Goal: Task Accomplishment & Management: Manage account settings

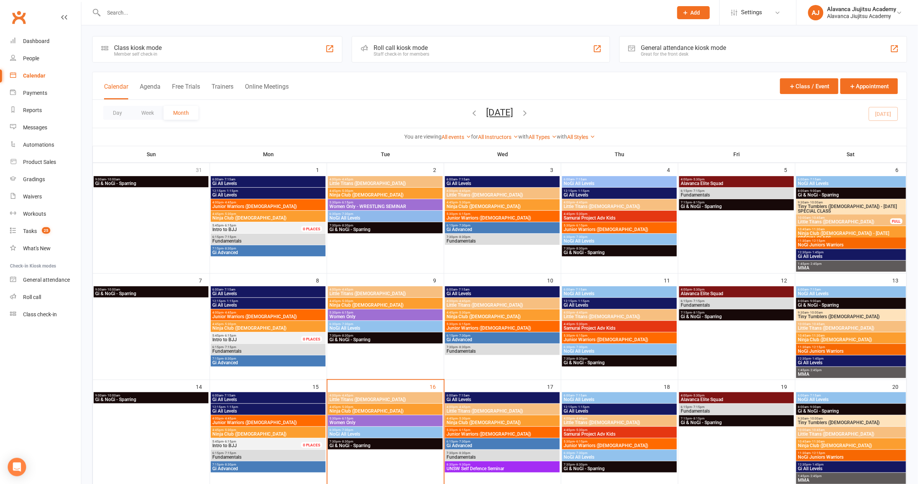
click at [560, 65] on div "Class kiosk mode Member self check-in Roll call kiosk mode Staff check-in for m…" at bounding box center [499, 421] width 815 height 770
click at [193, 13] on input "text" at bounding box center [384, 12] width 566 height 11
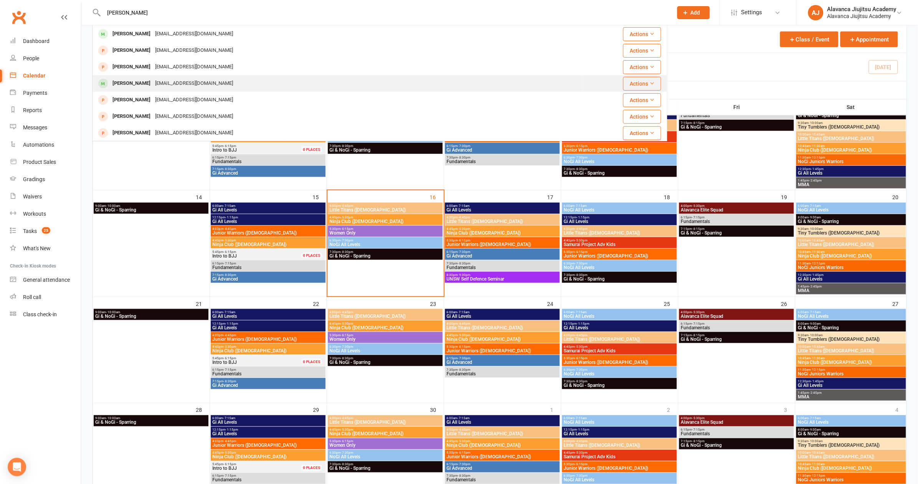
scroll to position [131, 0]
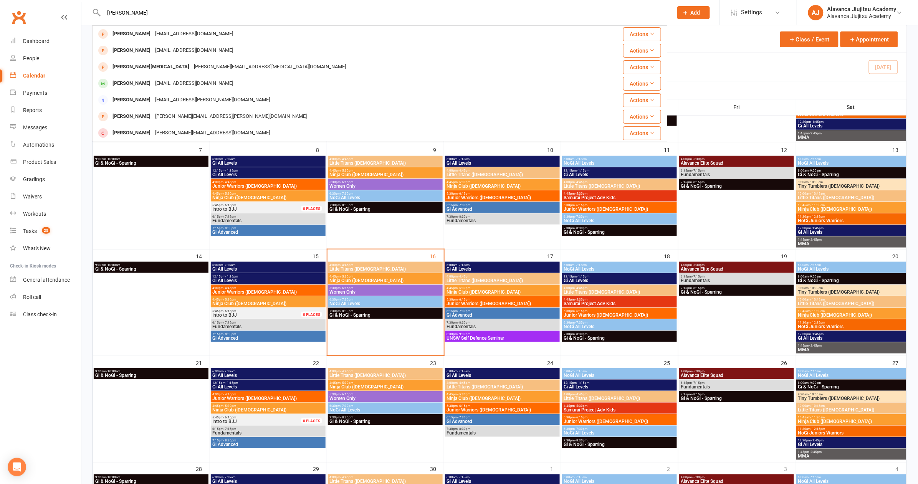
type input "[PERSON_NAME]"
drag, startPoint x: 197, startPoint y: 28, endPoint x: 199, endPoint y: 35, distance: 6.3
click at [199, 35] on div "[EMAIL_ADDRESS][DOMAIN_NAME]" at bounding box center [194, 33] width 83 height 11
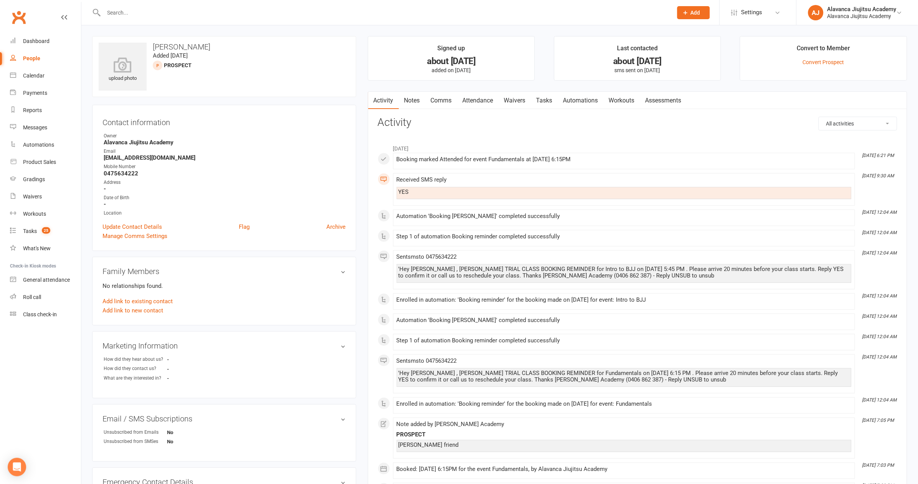
click at [523, 101] on link "Waivers" at bounding box center [515, 101] width 32 height 18
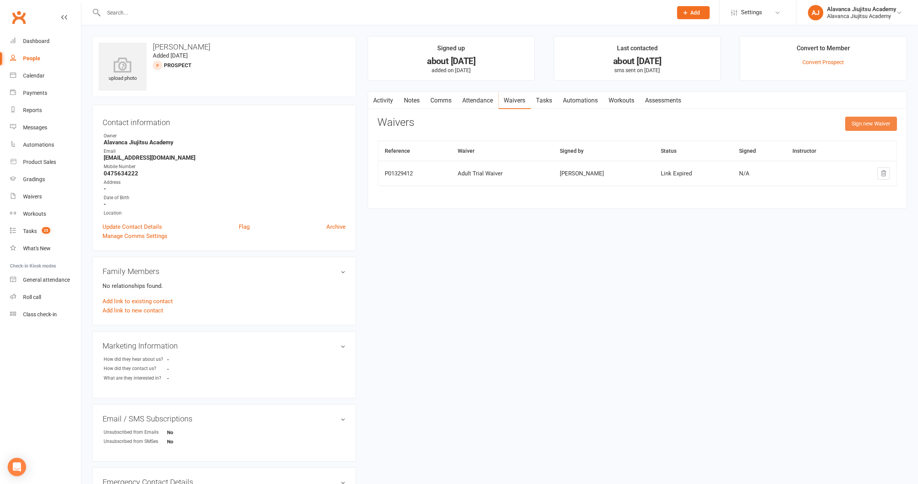
click at [881, 124] on button "Sign new Waiver" at bounding box center [872, 124] width 52 height 14
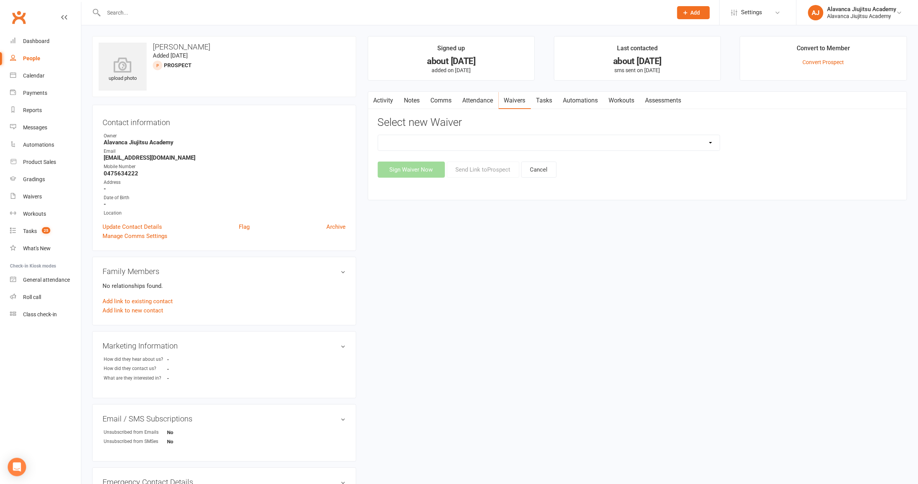
select select "8144"
click at [495, 165] on button "Send Link to [GEOGRAPHIC_DATA]" at bounding box center [483, 170] width 73 height 16
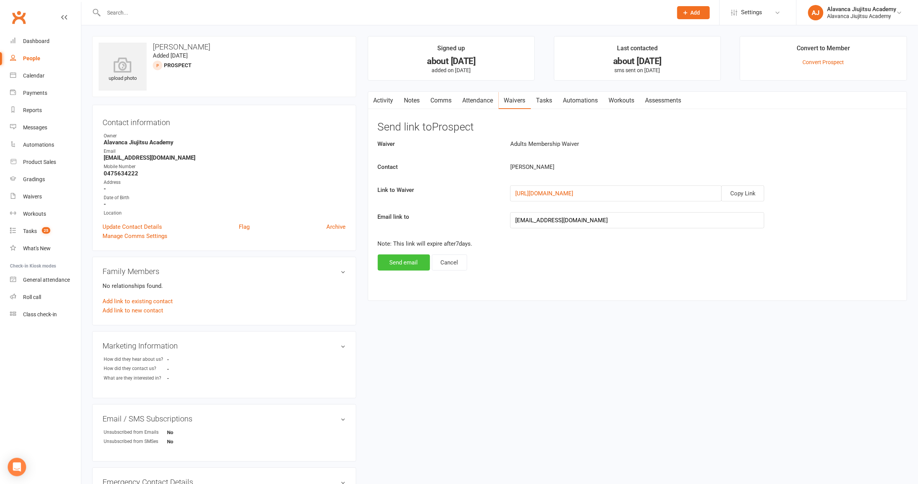
click at [419, 264] on button "Send email" at bounding box center [404, 263] width 52 height 16
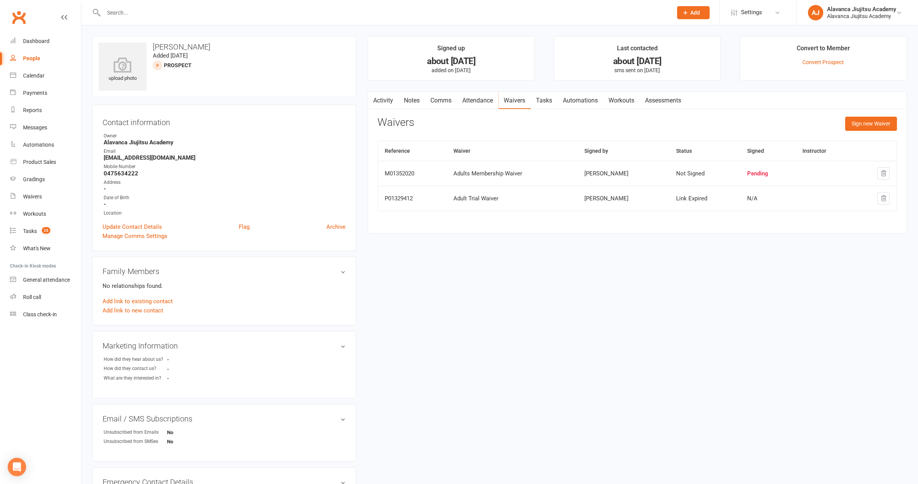
click at [200, 90] on div "upload photo [PERSON_NAME] Added [DATE] prospect" at bounding box center [224, 66] width 264 height 61
click at [143, 9] on input "text" at bounding box center [384, 12] width 566 height 11
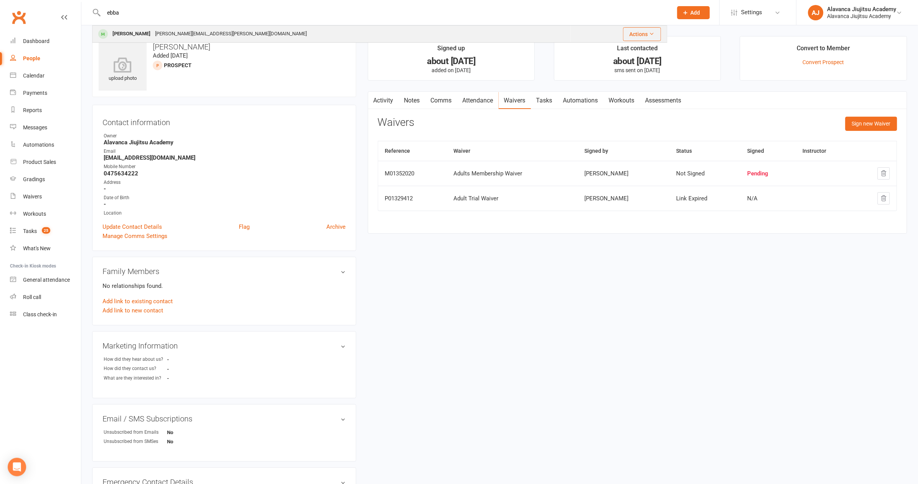
type input "ebba"
click at [175, 31] on div "[PERSON_NAME][EMAIL_ADDRESS][PERSON_NAME][DOMAIN_NAME]" at bounding box center [231, 33] width 156 height 11
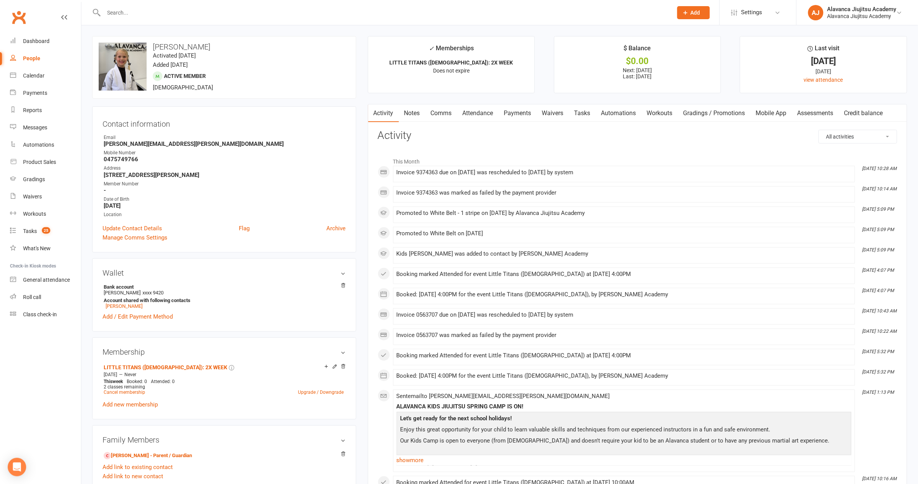
click at [529, 113] on link "Payments" at bounding box center [518, 113] width 38 height 18
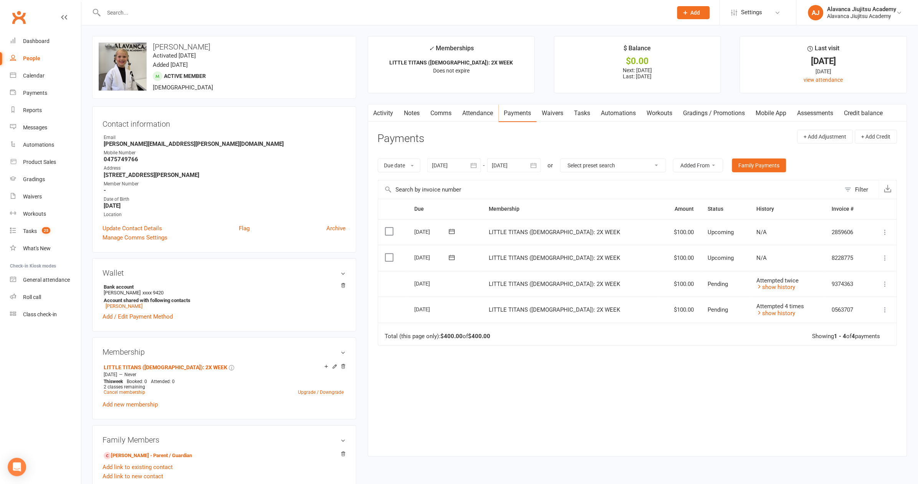
click at [676, 375] on div "Due Contact Membership Amount Status History Invoice # Select this [DATE] [PERS…" at bounding box center [638, 322] width 520 height 246
click at [773, 310] on link "show history" at bounding box center [776, 313] width 39 height 7
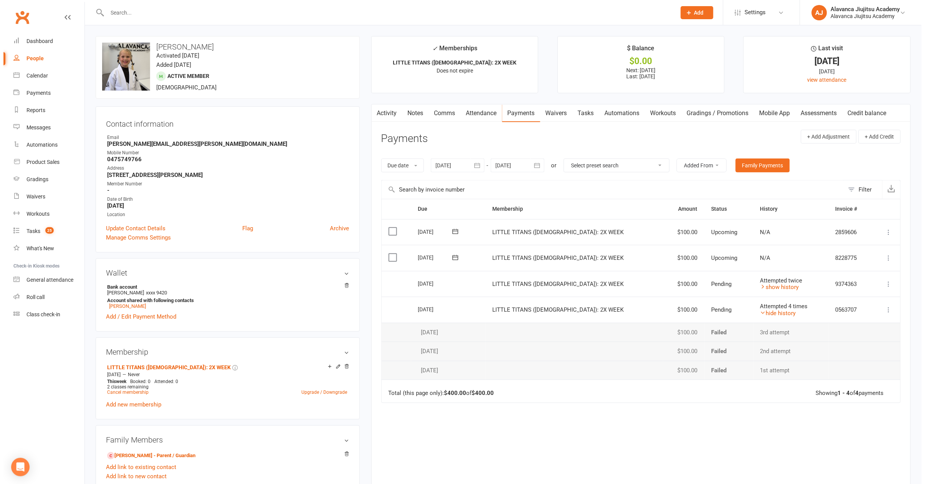
scroll to position [10, 0]
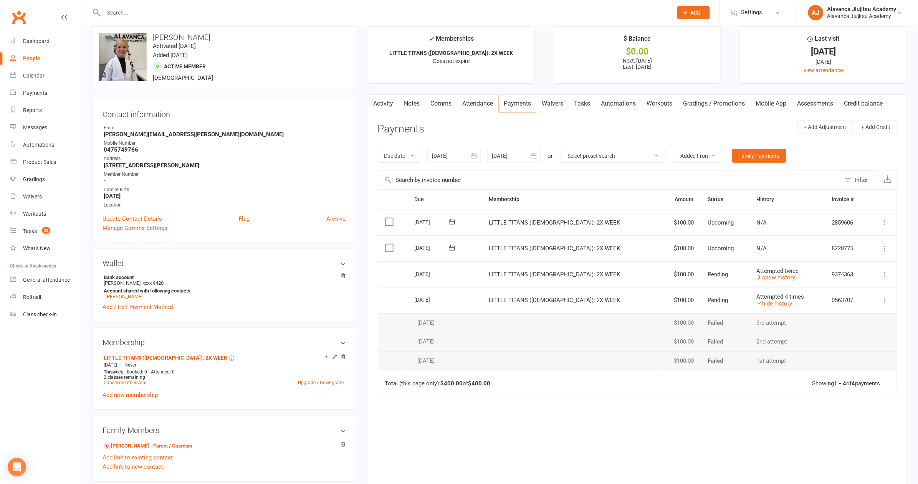
click at [629, 355] on td at bounding box center [571, 360] width 178 height 19
click at [558, 293] on td "LITTLE TITANS ([DEMOGRAPHIC_DATA]): 2X WEEK" at bounding box center [571, 300] width 178 height 26
click at [665, 297] on td "$100.00" at bounding box center [680, 300] width 41 height 26
click at [889, 299] on icon at bounding box center [886, 301] width 8 height 8
click at [886, 297] on icon at bounding box center [886, 301] width 8 height 8
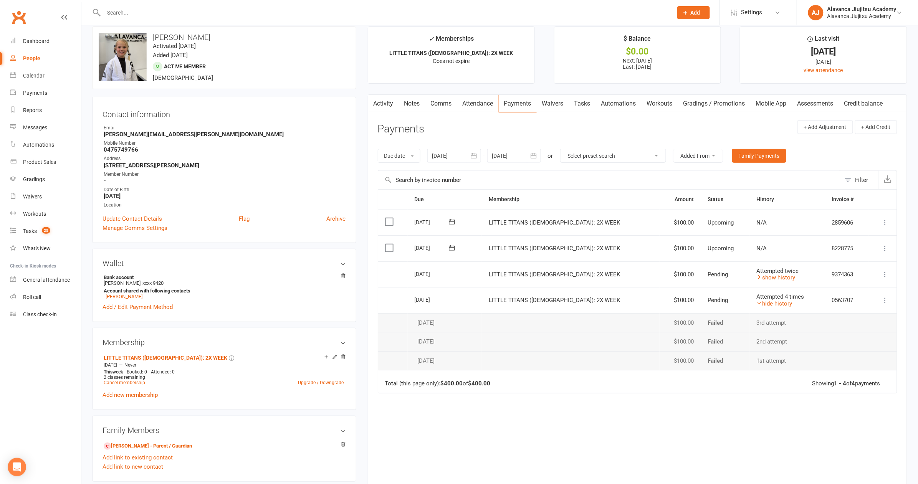
click at [883, 297] on icon at bounding box center [886, 301] width 8 height 8
click at [757, 300] on link "hide history" at bounding box center [775, 303] width 36 height 7
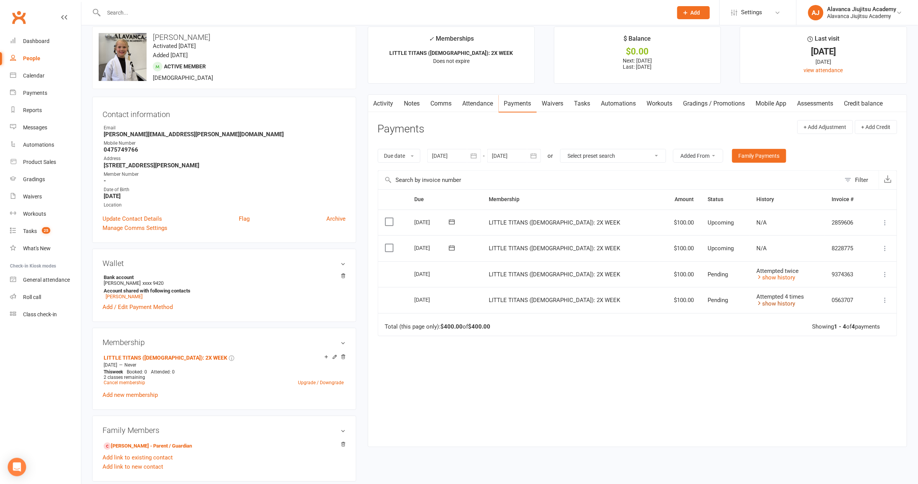
click at [757, 300] on link "show history" at bounding box center [776, 303] width 39 height 7
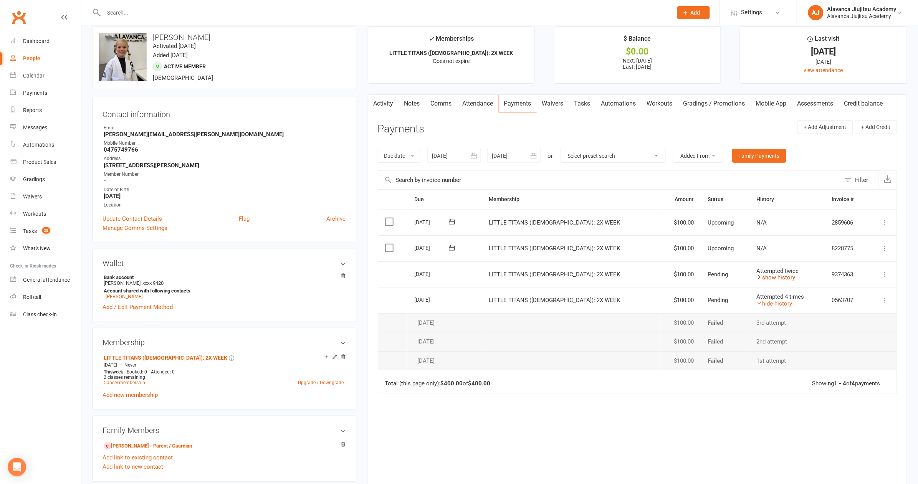
click at [777, 275] on link "show history" at bounding box center [776, 277] width 39 height 7
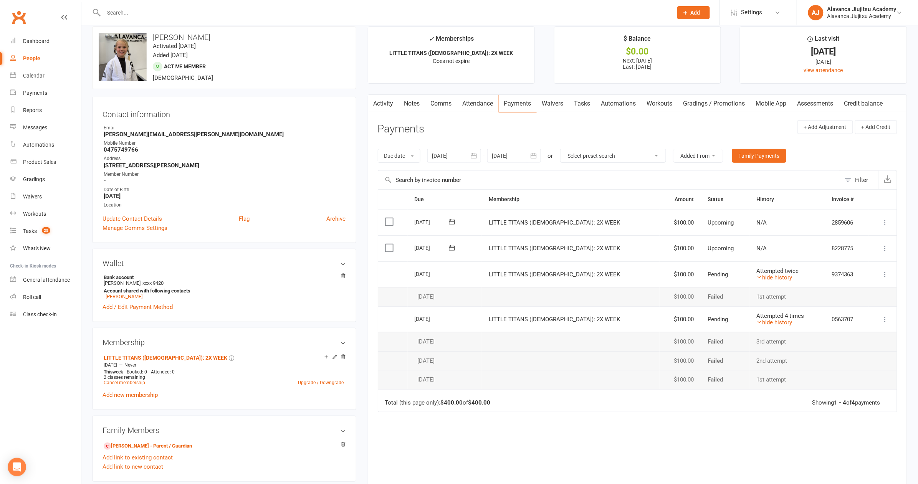
click at [886, 316] on icon at bounding box center [886, 320] width 8 height 8
click at [674, 460] on div "Due Contact Membership Amount Status History Invoice # Select this [DATE] [PERS…" at bounding box center [638, 350] width 520 height 322
click at [675, 454] on div "Due Contact Membership Amount Status History Invoice # Select this [DATE] [PERS…" at bounding box center [638, 350] width 520 height 322
click at [887, 316] on icon at bounding box center [886, 320] width 8 height 8
click at [865, 336] on link "More Info" at bounding box center [852, 334] width 76 height 15
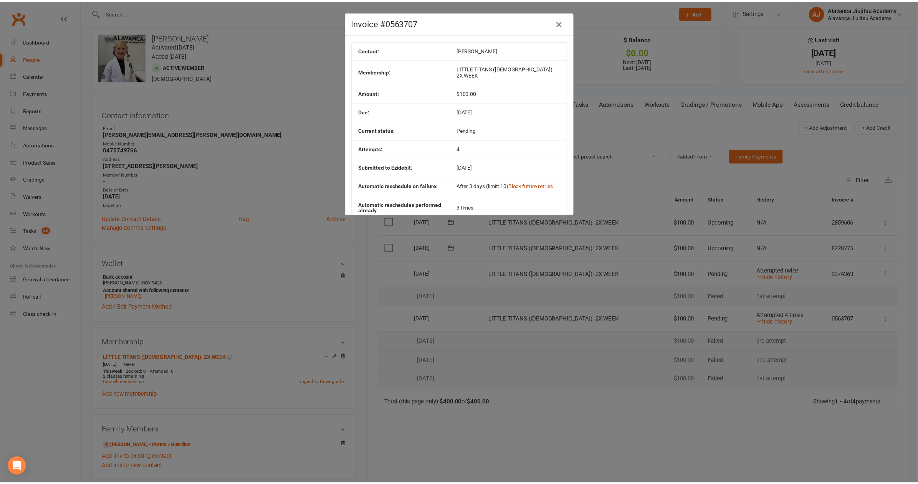
scroll to position [2, 0]
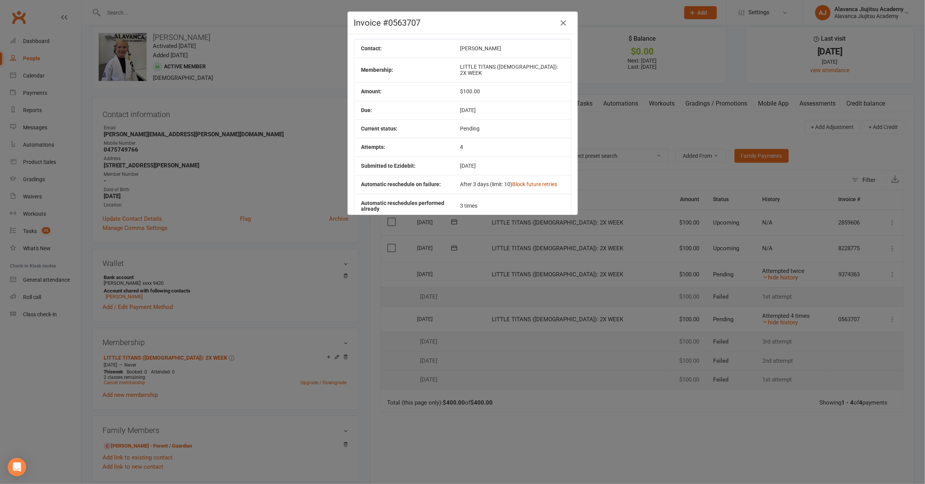
click at [529, 181] on link "Block future retries" at bounding box center [534, 184] width 45 height 6
click at [607, 272] on div "Invoice #0563707 Contact: [PERSON_NAME] Membership: LITTLE TITANS ([DEMOGRAPHIC…" at bounding box center [462, 242] width 925 height 484
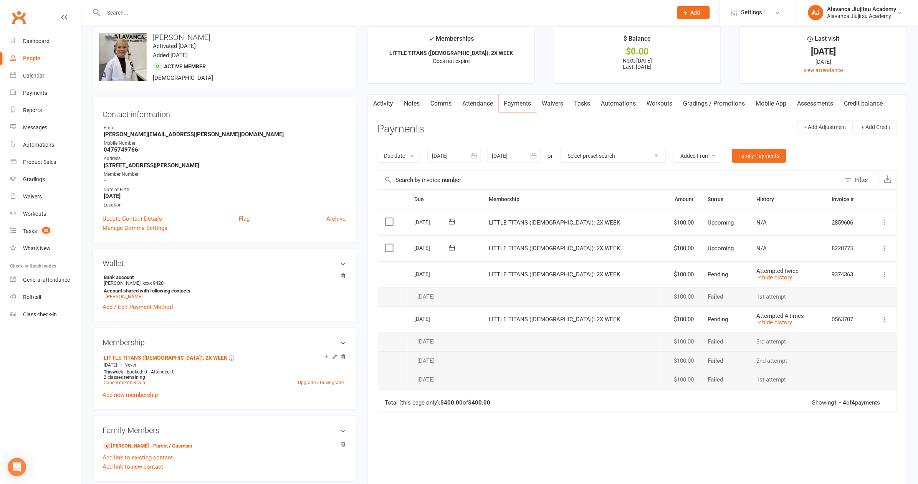
click at [885, 272] on icon at bounding box center [886, 275] width 8 height 8
click at [876, 285] on link "More Info" at bounding box center [852, 289] width 76 height 15
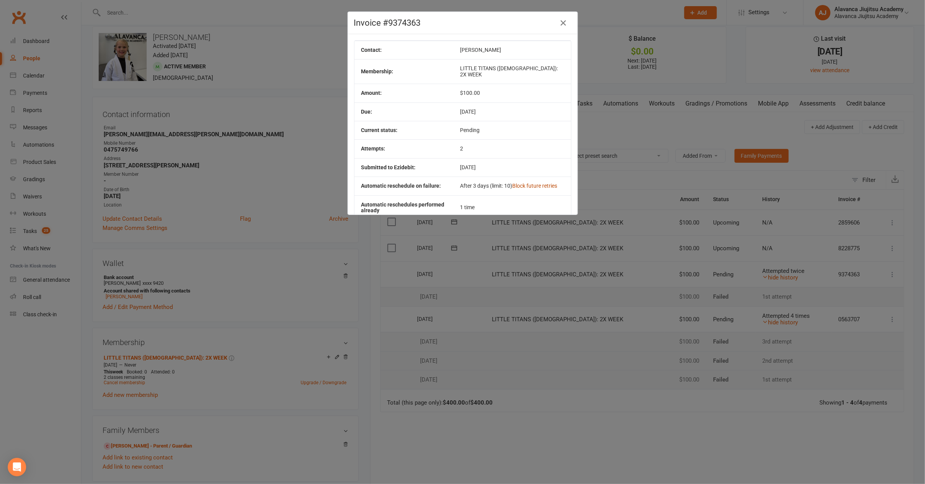
click at [532, 183] on link "Block future retries" at bounding box center [534, 186] width 45 height 6
click at [629, 287] on div "Invoice #9374363 Contact: [PERSON_NAME] Membership: LITTLE TITANS ([DEMOGRAPHIC…" at bounding box center [462, 242] width 925 height 484
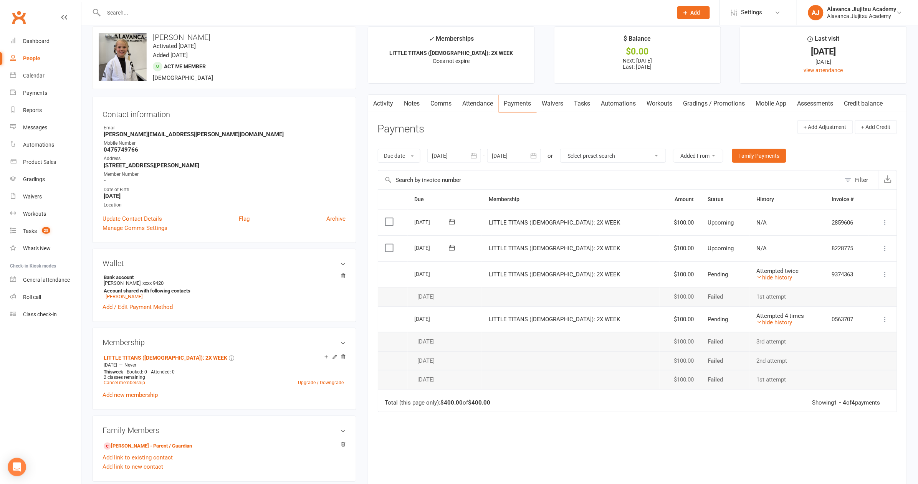
scroll to position [0, 0]
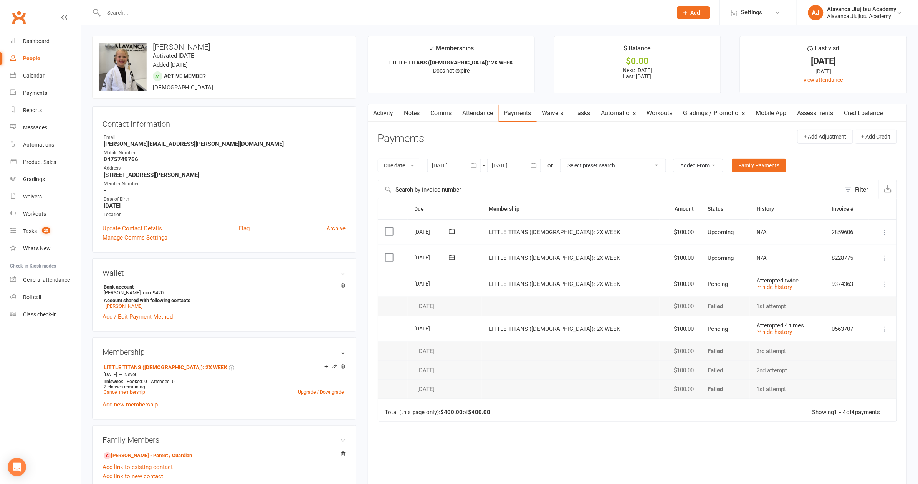
click at [414, 108] on link "Notes" at bounding box center [412, 113] width 27 height 18
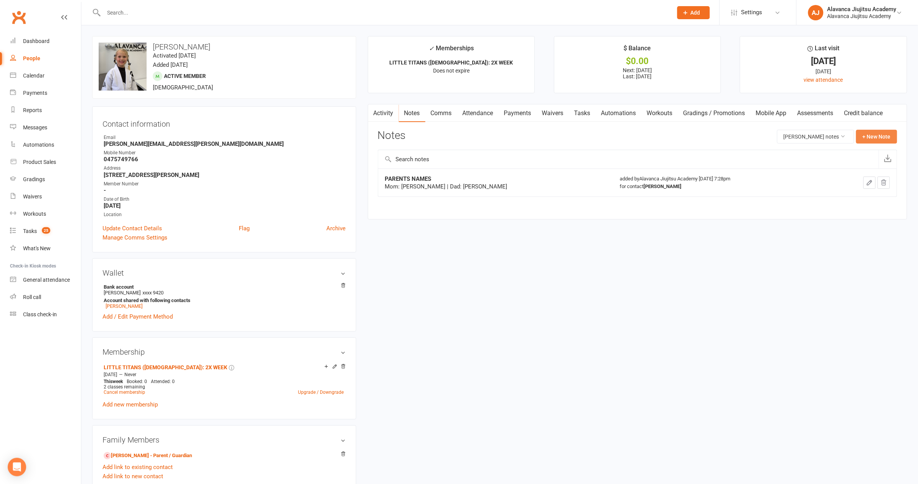
click at [884, 137] on button "+ New Note" at bounding box center [876, 137] width 41 height 14
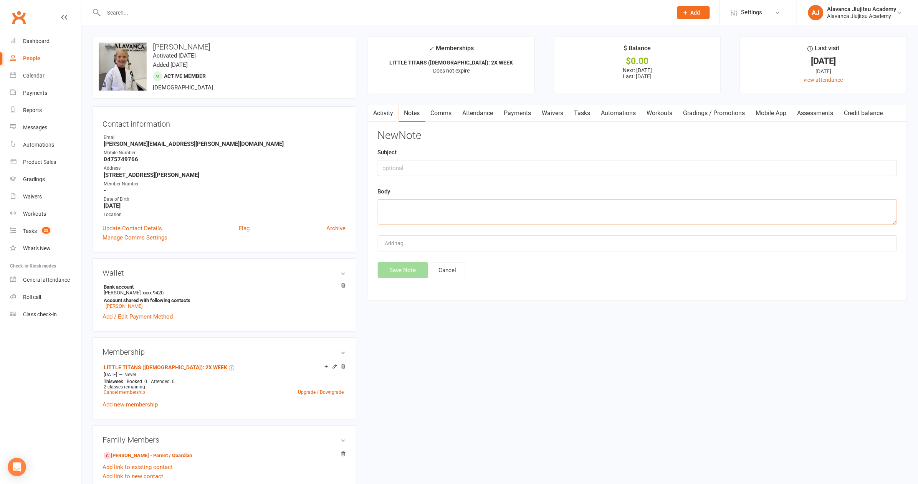
click at [498, 220] on textarea at bounding box center [638, 211] width 520 height 25
click at [410, 166] on input "text" at bounding box center [638, 168] width 520 height 16
type input "B"
type input "MEMBERSHIP WAIVER"
click at [433, 213] on textarea at bounding box center [638, 211] width 520 height 25
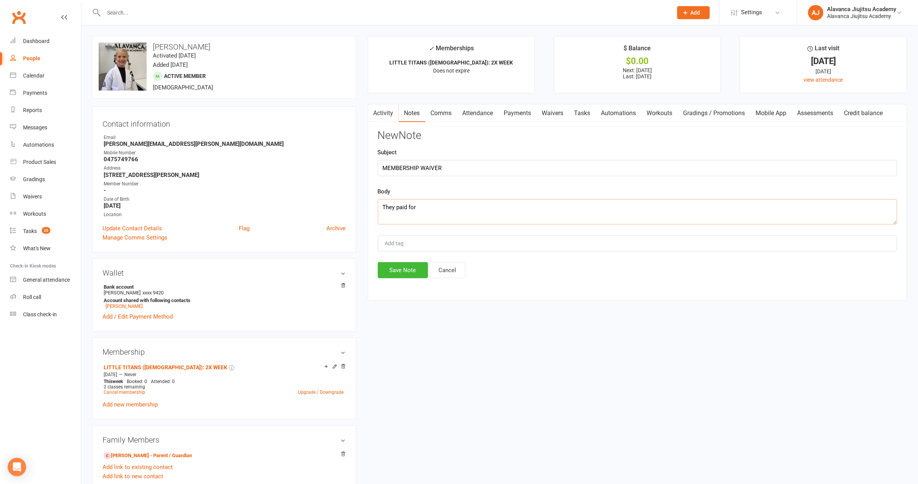
type textarea "They paid for"
click at [380, 110] on link "Activity" at bounding box center [383, 113] width 31 height 18
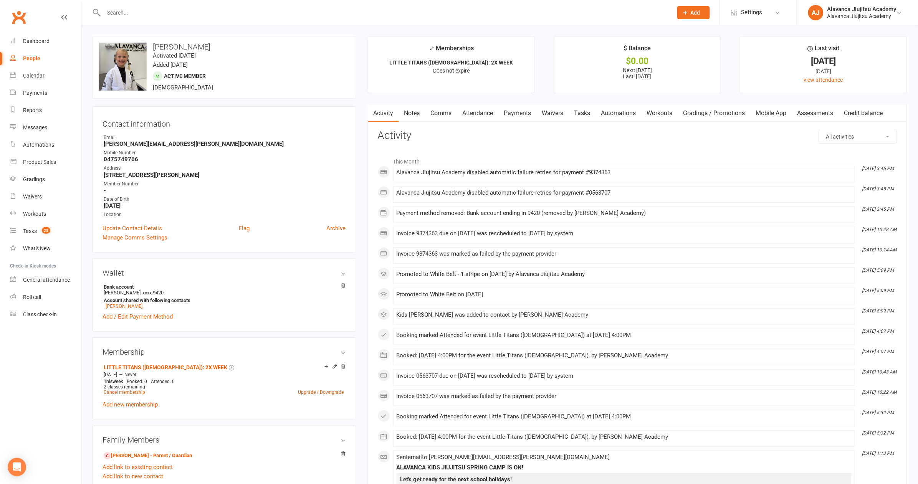
click at [521, 111] on link "Payments" at bounding box center [518, 113] width 38 height 18
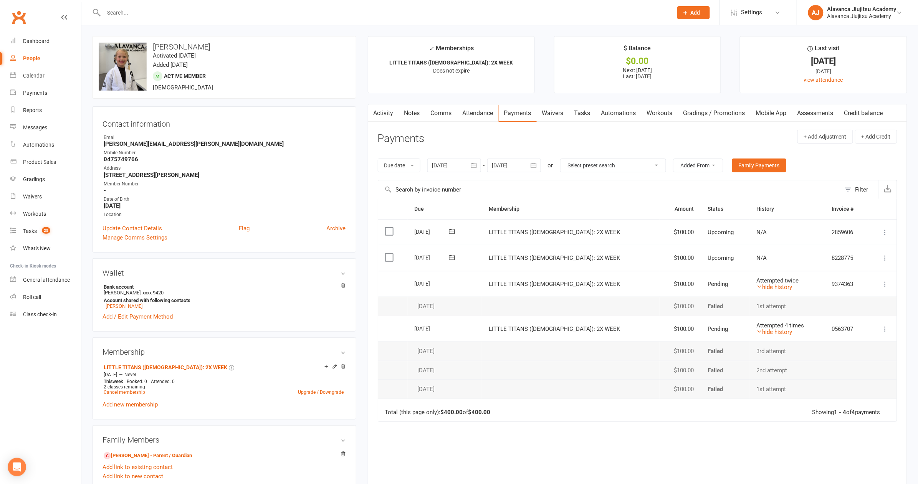
click at [887, 255] on icon at bounding box center [886, 258] width 8 height 8
click at [868, 290] on link "Mark as Paid (POS)" at bounding box center [844, 288] width 91 height 15
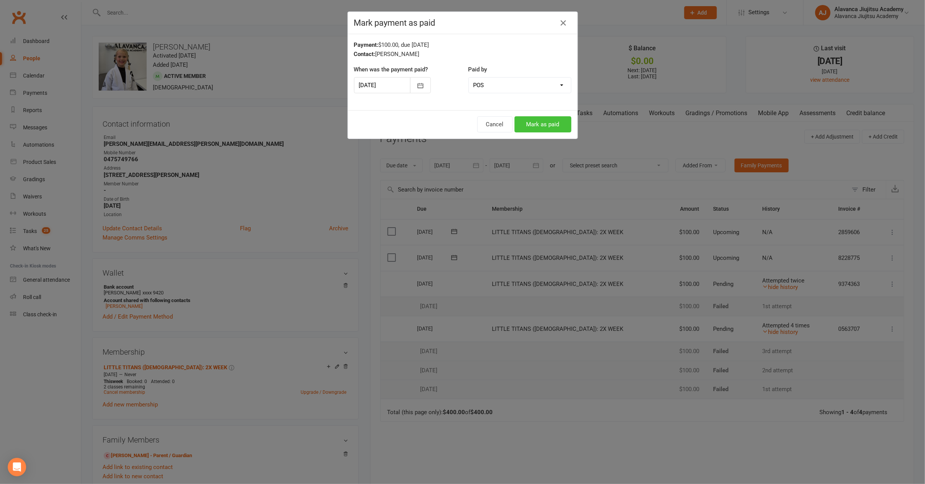
click at [533, 124] on button "Mark as paid" at bounding box center [543, 124] width 57 height 16
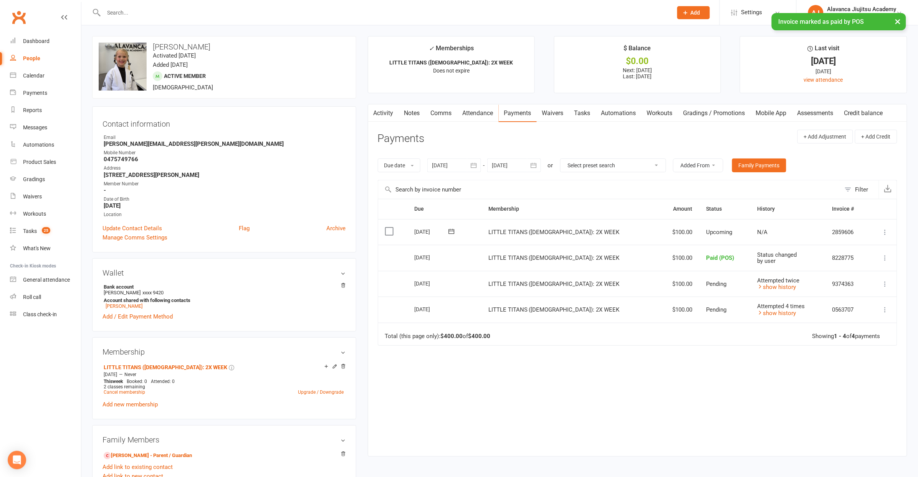
click at [527, 281] on span "LITTLE TITANS ([DEMOGRAPHIC_DATA]): 2X WEEK" at bounding box center [554, 284] width 131 height 7
click at [883, 285] on icon at bounding box center [886, 284] width 8 height 8
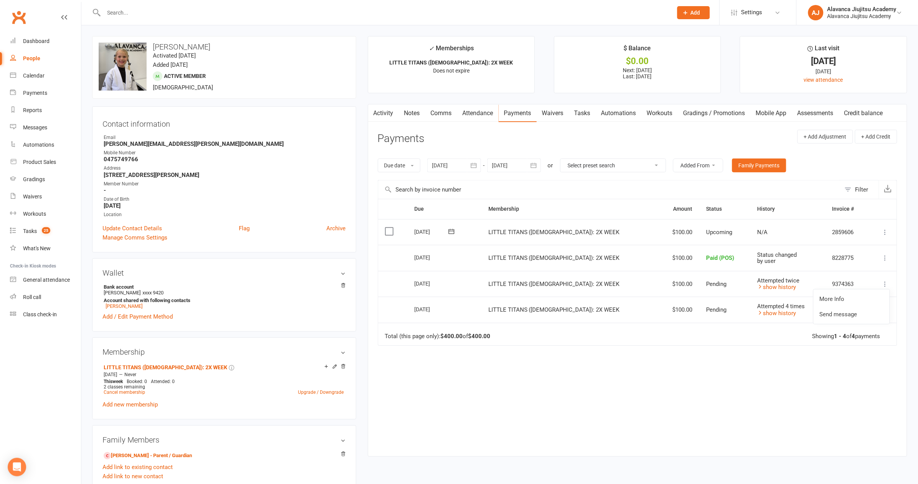
click at [780, 461] on main "✓ Memberships LITTLE TITANS ([DEMOGRAPHIC_DATA]): 2X WEEK Does not expire $ Bal…" at bounding box center [637, 250] width 551 height 429
click at [637, 359] on div "Due Contact Membership Amount Status History Invoice # Select this [DATE] [PERS…" at bounding box center [638, 322] width 520 height 246
click at [412, 113] on link "Notes" at bounding box center [412, 113] width 27 height 18
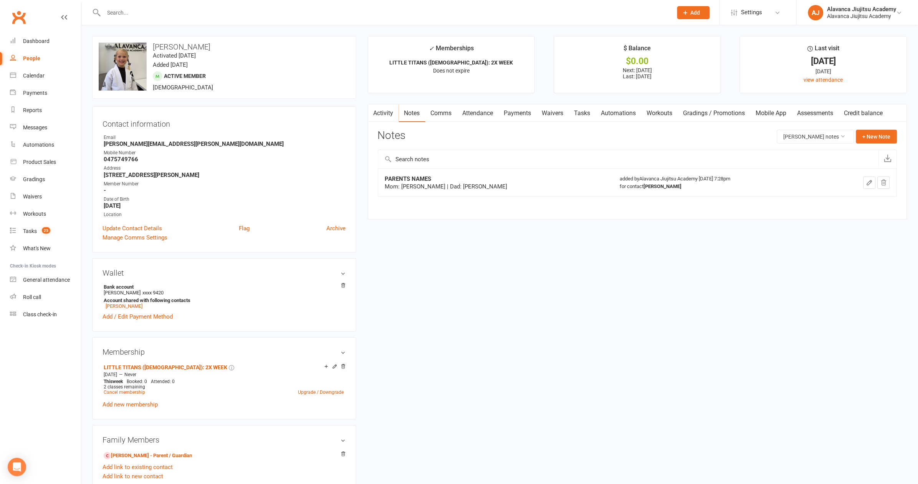
click at [765, 201] on div "PARENTS NAMES Mom: [PERSON_NAME] | Dad: [PERSON_NAME] added by [PERSON_NAME] Ac…" at bounding box center [638, 188] width 520 height 39
click at [881, 130] on button "+ New Note" at bounding box center [876, 137] width 41 height 14
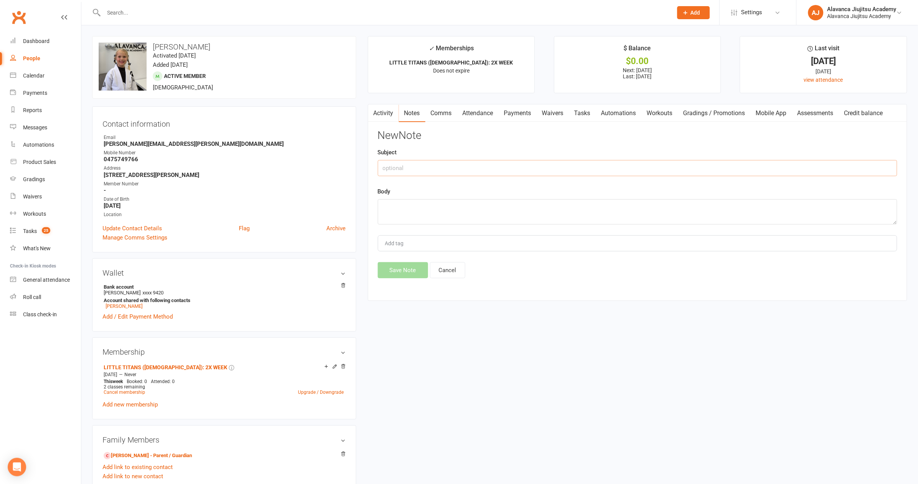
click at [436, 169] on input "text" at bounding box center [638, 168] width 520 height 16
type input "MEMBERSHIP BILLS"
click at [528, 215] on textarea at bounding box center [638, 211] width 520 height 25
type textarea "they paid for 3 bills in person [DATE]"
click at [400, 272] on button "Save Note" at bounding box center [403, 270] width 50 height 16
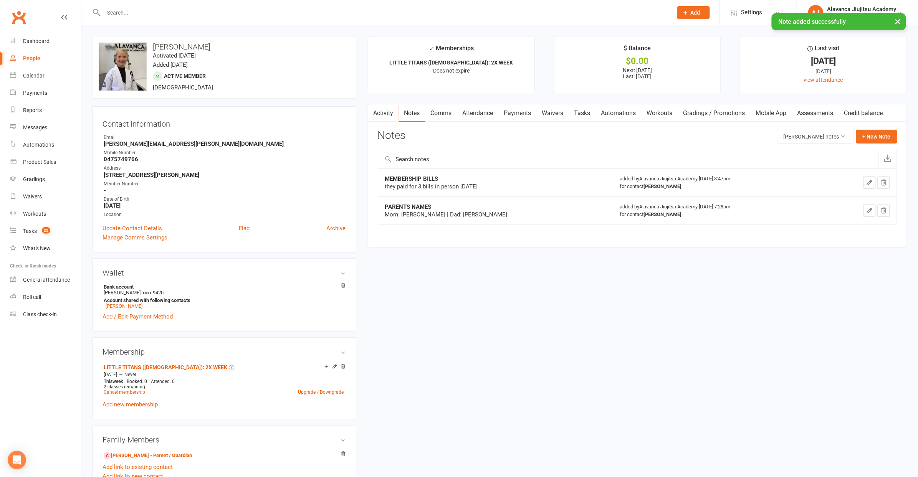
click at [613, 370] on div "upload photo change photo [PERSON_NAME] Activated [DATE] Added [DATE] Active me…" at bounding box center [499, 427] width 827 height 783
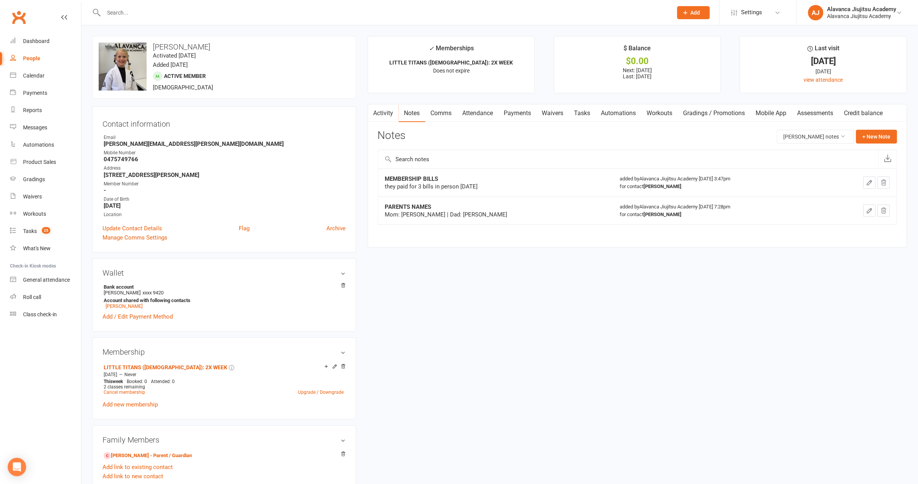
click at [531, 116] on link "Payments" at bounding box center [518, 113] width 38 height 18
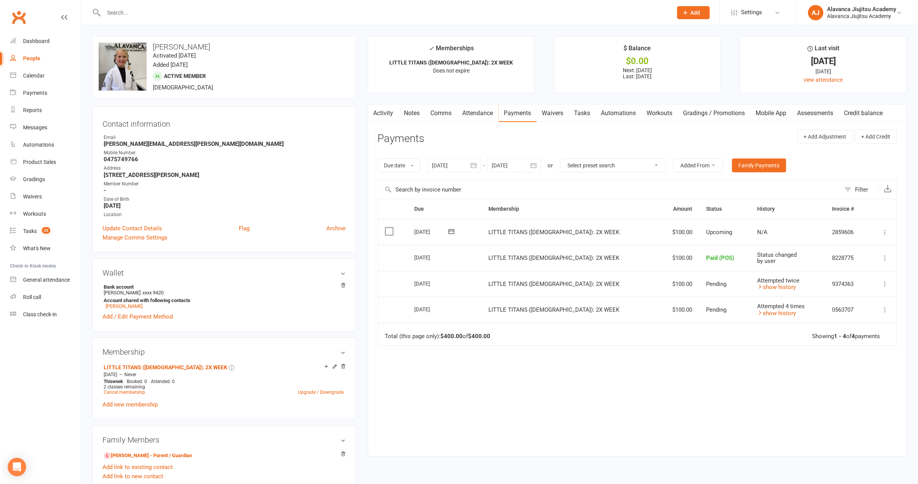
click at [629, 370] on div "Due Contact Membership Amount Status History Invoice # Select this [DATE] [PERS…" at bounding box center [638, 322] width 520 height 246
click at [537, 167] on icon "button" at bounding box center [534, 165] width 6 height 5
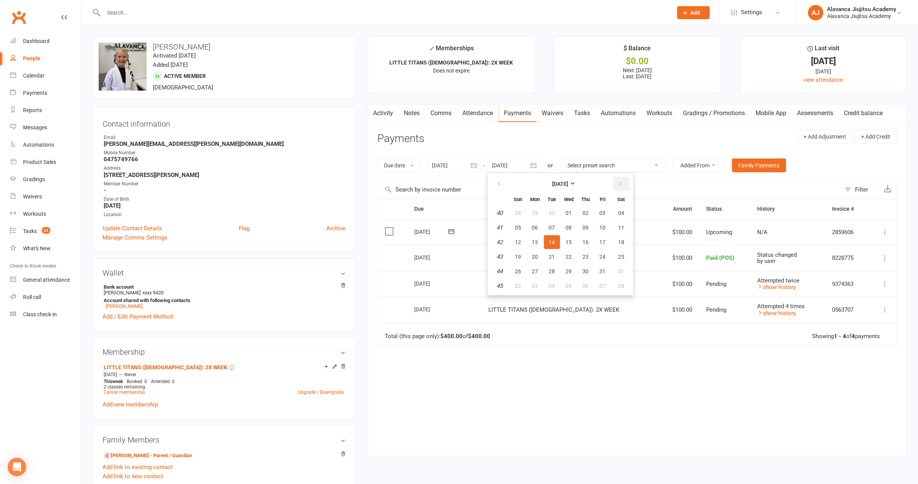
click at [619, 185] on icon "button" at bounding box center [620, 184] width 5 height 6
click at [621, 281] on button "10" at bounding box center [622, 286] width 20 height 14
type input "[DATE]"
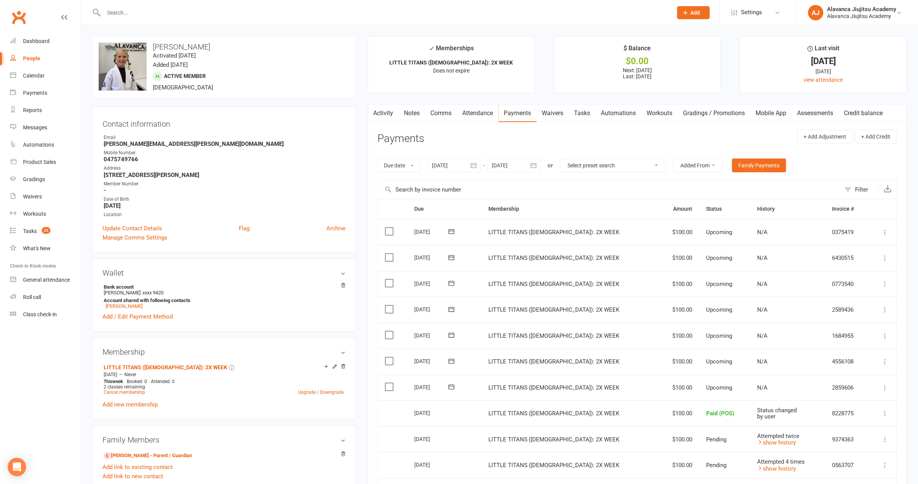
scroll to position [187, 0]
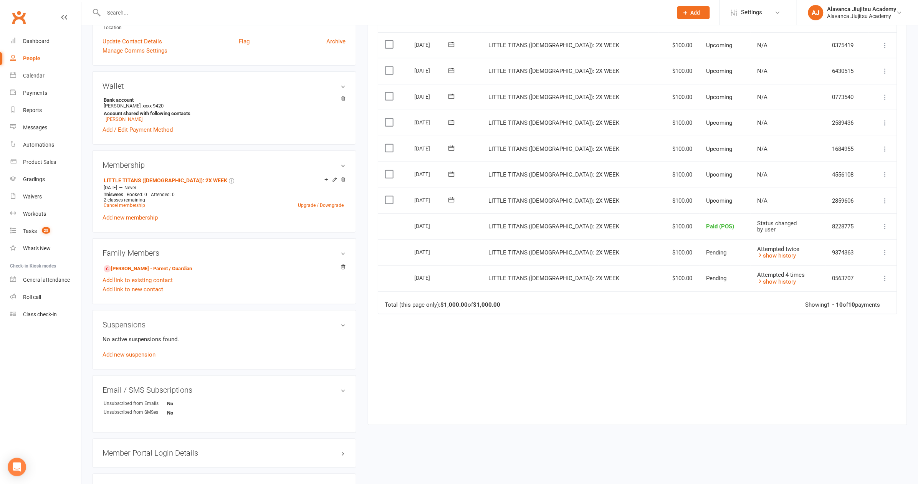
click at [886, 197] on icon at bounding box center [886, 201] width 8 height 8
click at [665, 367] on div "Due Contact Membership Amount Status History Invoice # Select this [DATE] [PERS…" at bounding box center [638, 213] width 520 height 402
drag, startPoint x: 631, startPoint y: 336, endPoint x: 628, endPoint y: 334, distance: 4.0
click at [631, 335] on div "Due Contact Membership Amount Status History Invoice # Select this [DATE] [PERS…" at bounding box center [638, 213] width 520 height 402
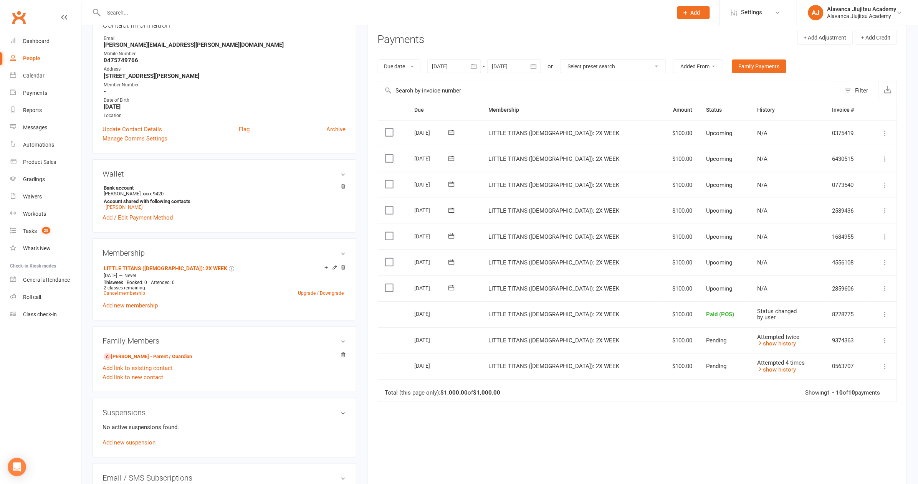
scroll to position [0, 0]
